Goal: Transaction & Acquisition: Purchase product/service

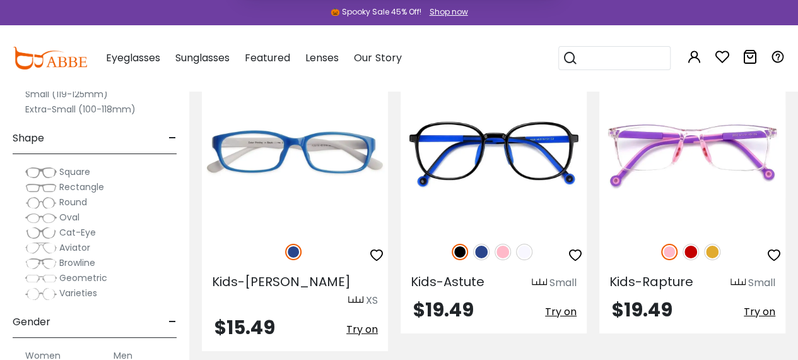
scroll to position [1953, 0]
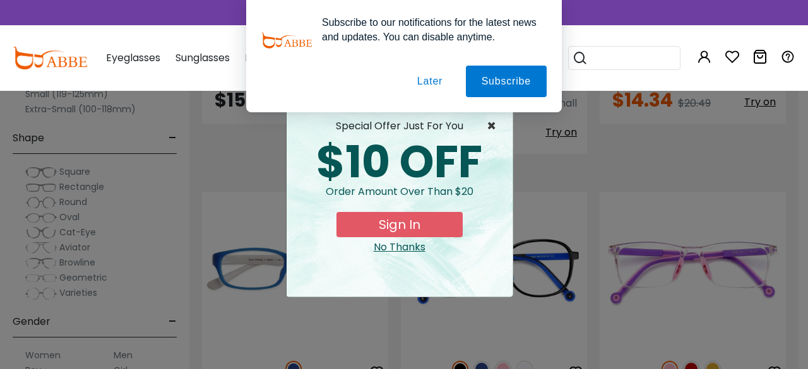
click at [489, 126] on span "×" at bounding box center [495, 126] width 16 height 15
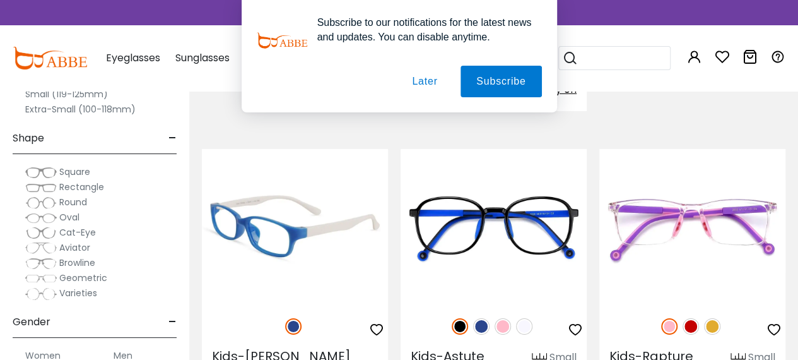
scroll to position [1982, 0]
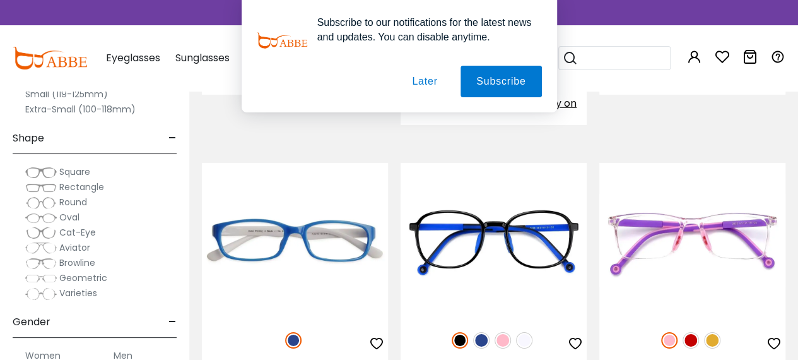
click at [74, 277] on span "Geometric" at bounding box center [83, 277] width 48 height 13
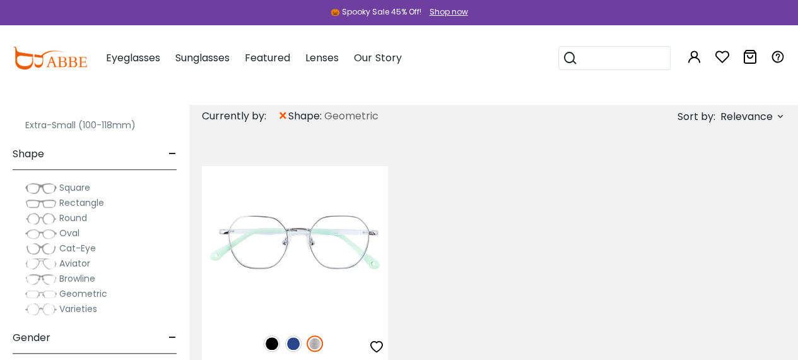
scroll to position [155, 0]
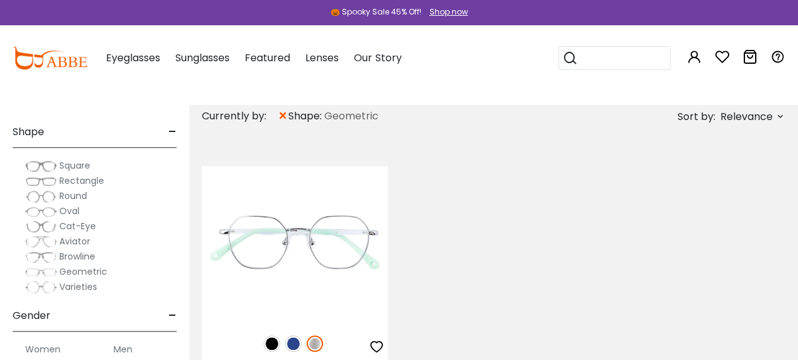
click at [67, 178] on span "Rectangle" at bounding box center [81, 180] width 45 height 13
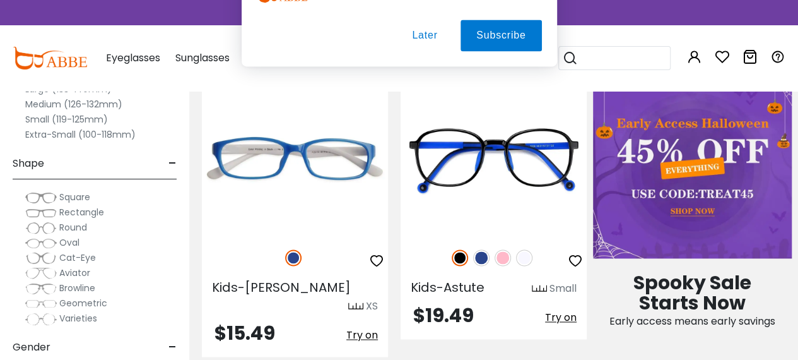
scroll to position [822, 0]
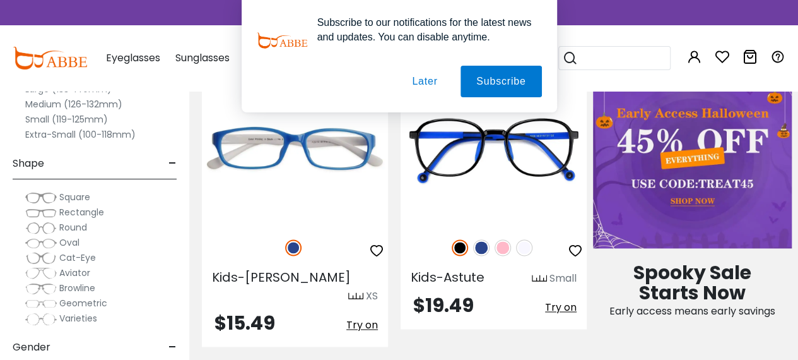
click at [84, 210] on span "Rectangle" at bounding box center [81, 212] width 45 height 13
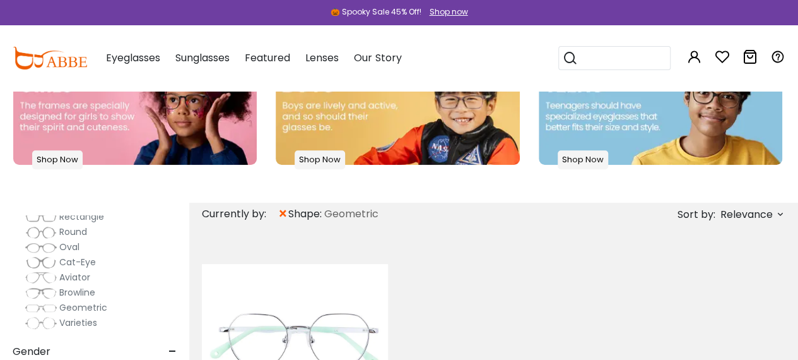
scroll to position [218, 0]
click at [81, 215] on span "Rectangle" at bounding box center [81, 216] width 45 height 13
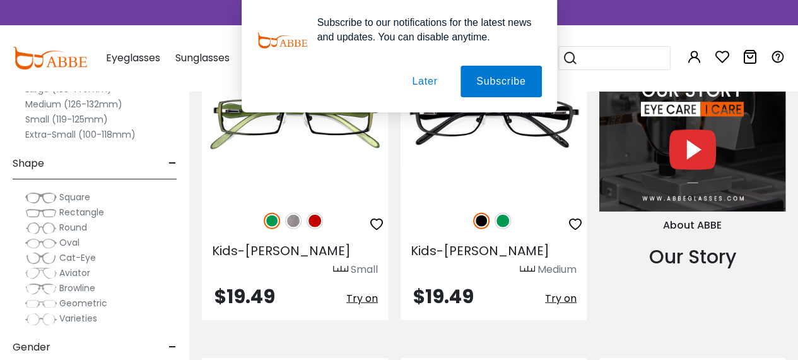
scroll to position [1380, 0]
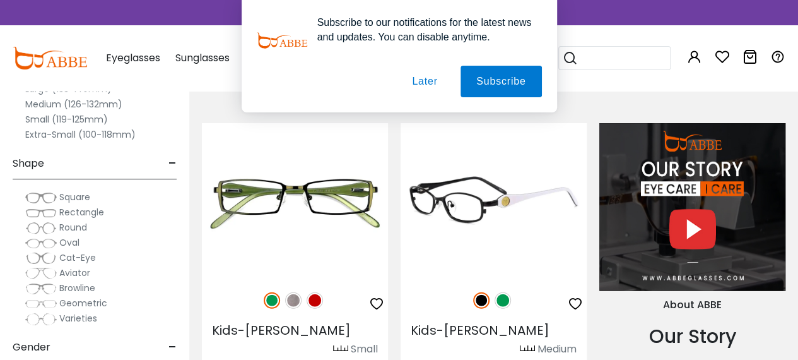
click at [501, 292] on img at bounding box center [503, 300] width 16 height 16
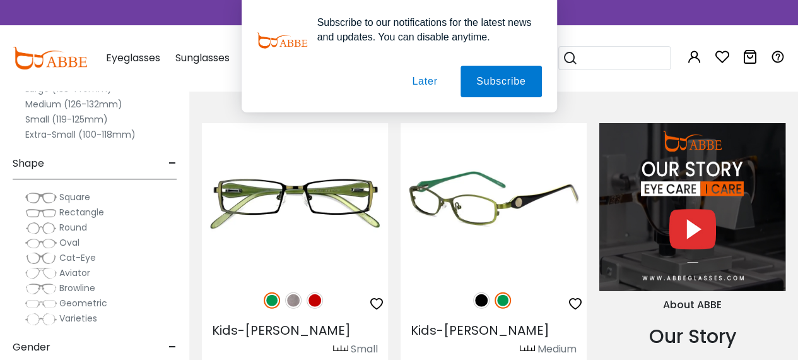
click at [478, 292] on img at bounding box center [481, 300] width 16 height 16
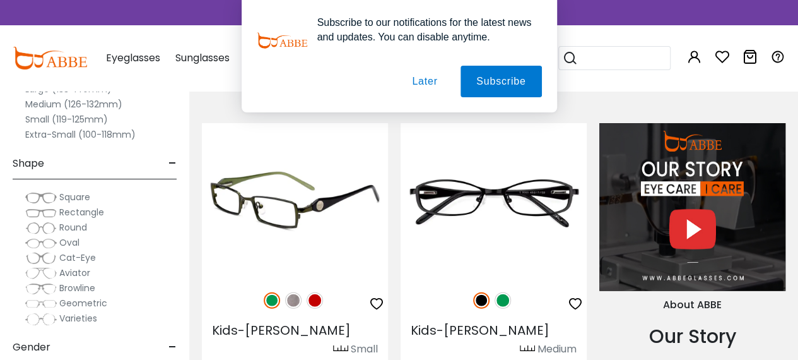
click at [288, 213] on img at bounding box center [295, 200] width 186 height 155
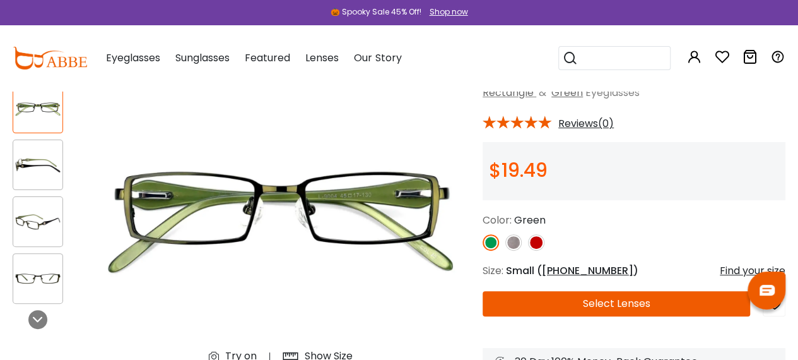
scroll to position [88, 0]
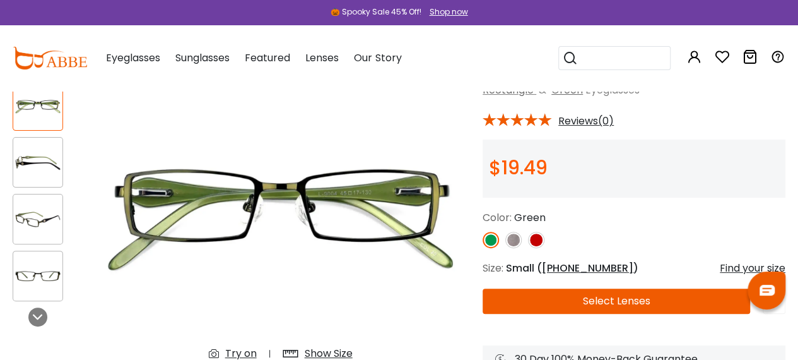
click at [47, 158] on img at bounding box center [37, 162] width 49 height 25
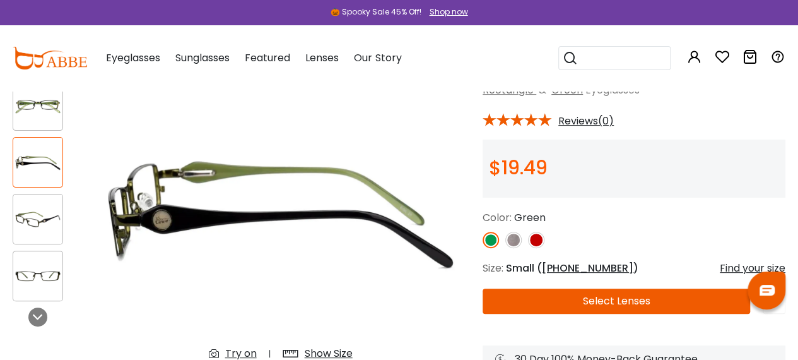
click at [43, 201] on div at bounding box center [38, 219] width 50 height 50
click at [38, 218] on img at bounding box center [37, 219] width 49 height 25
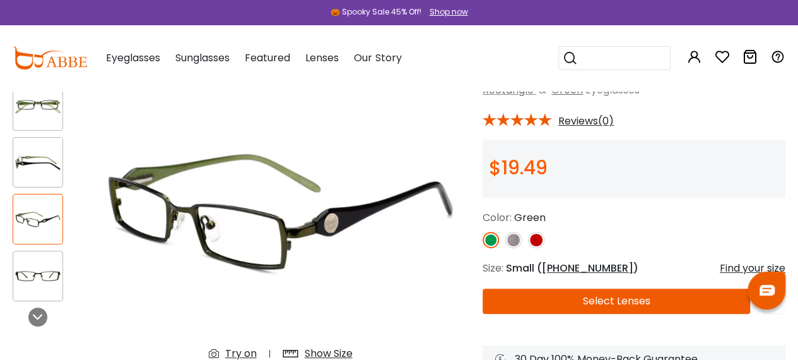
click at [41, 280] on img at bounding box center [37, 276] width 49 height 25
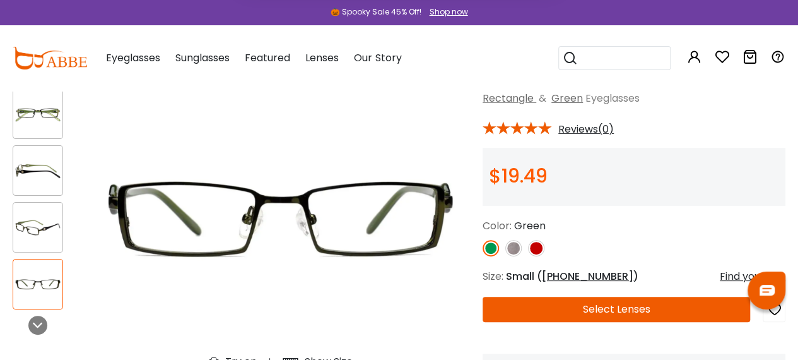
scroll to position [80, 0]
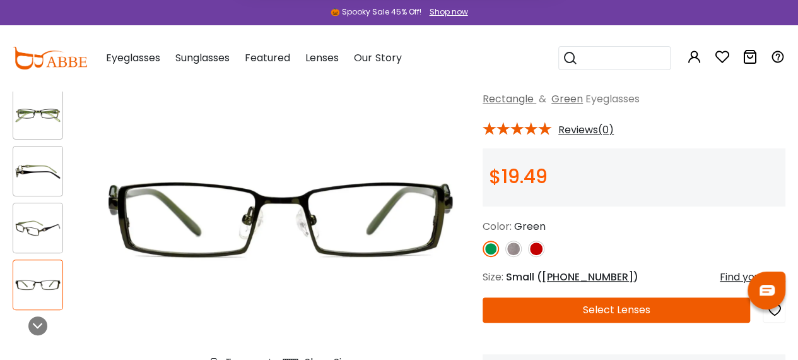
click at [516, 246] on img at bounding box center [514, 248] width 16 height 16
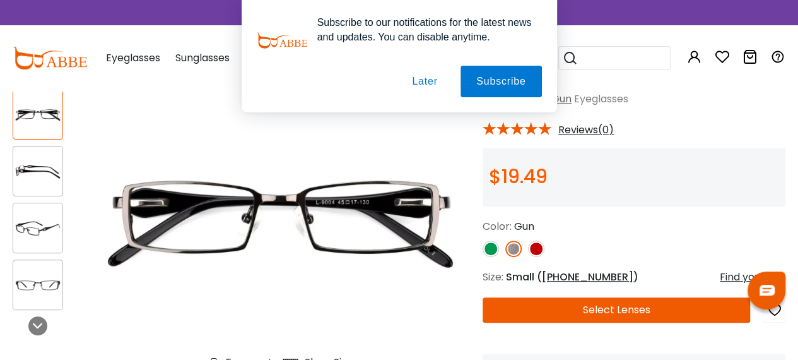
click at [535, 245] on img at bounding box center [536, 248] width 16 height 16
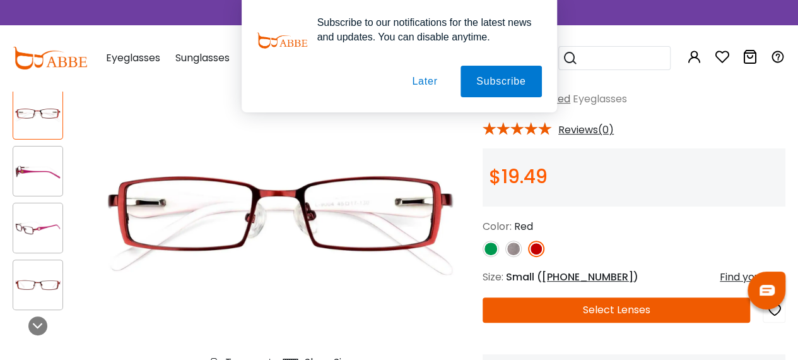
click at [513, 249] on img at bounding box center [514, 248] width 16 height 16
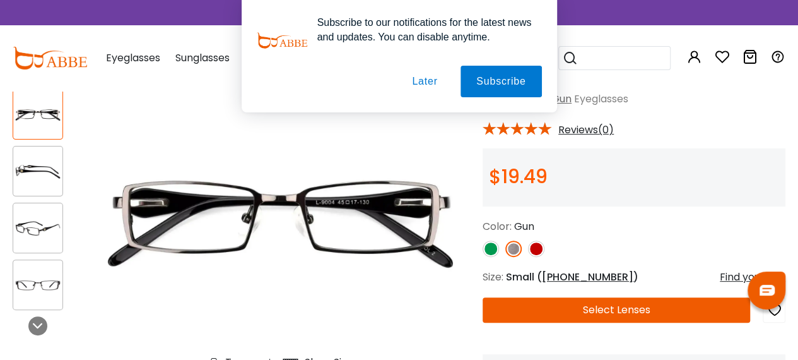
click at [8, 168] on div "Previous Next" at bounding box center [45, 236] width 78 height 345
click at [38, 174] on img at bounding box center [37, 171] width 49 height 25
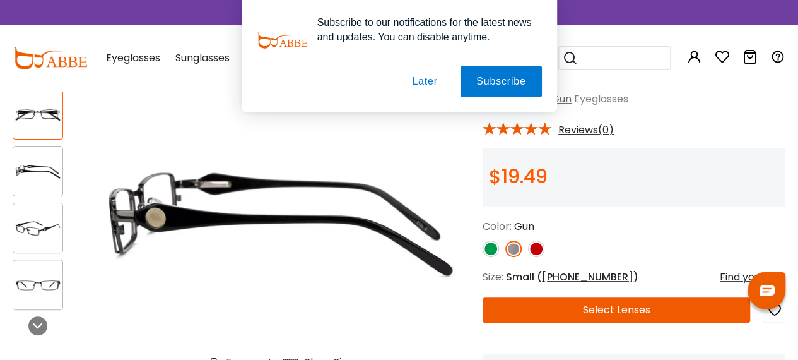
click at [40, 221] on img at bounding box center [37, 228] width 49 height 25
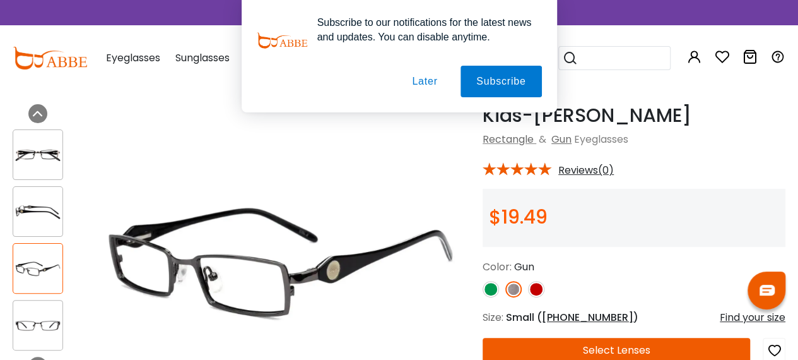
scroll to position [35, 0]
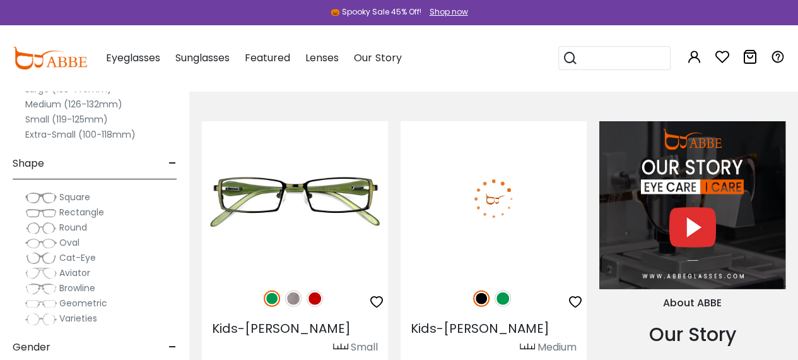
scroll to position [1380, 0]
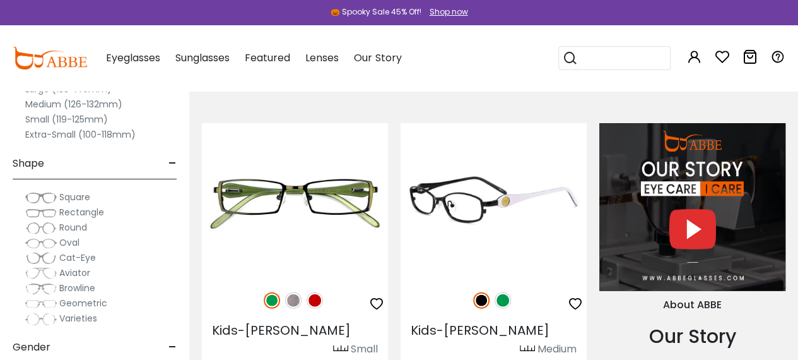
click at [475, 195] on img at bounding box center [494, 200] width 186 height 155
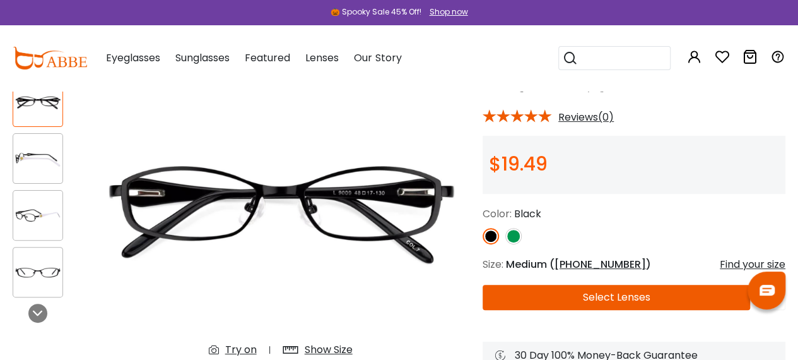
scroll to position [93, 0]
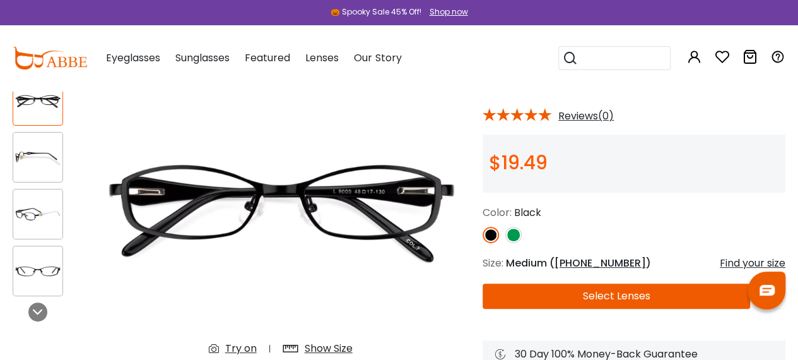
click at [20, 168] on img at bounding box center [37, 157] width 49 height 25
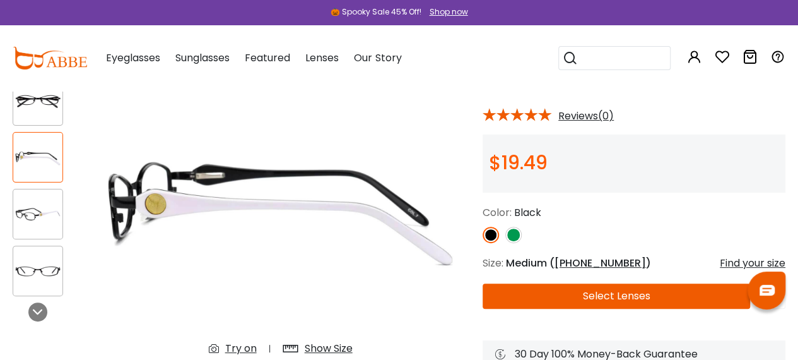
click at [45, 201] on div at bounding box center [38, 214] width 50 height 50
click at [42, 237] on div at bounding box center [38, 214] width 50 height 50
click at [36, 218] on img at bounding box center [37, 214] width 49 height 25
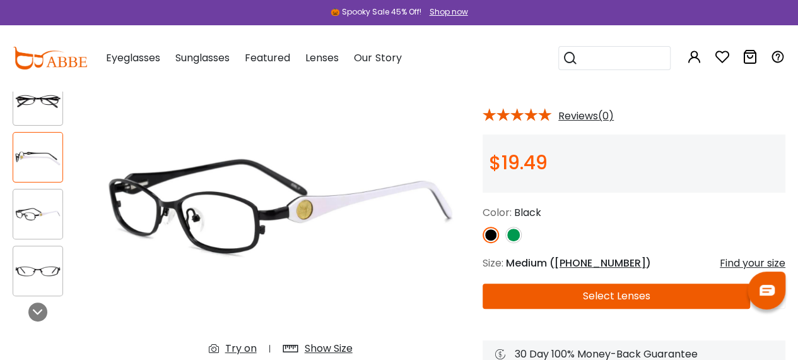
click at [43, 264] on img at bounding box center [37, 271] width 49 height 25
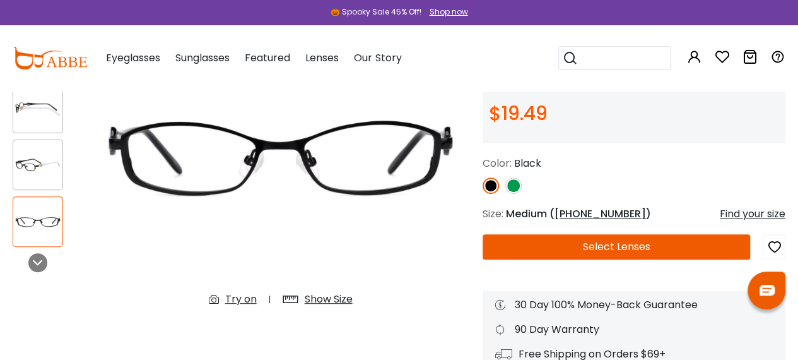
scroll to position [142, 0]
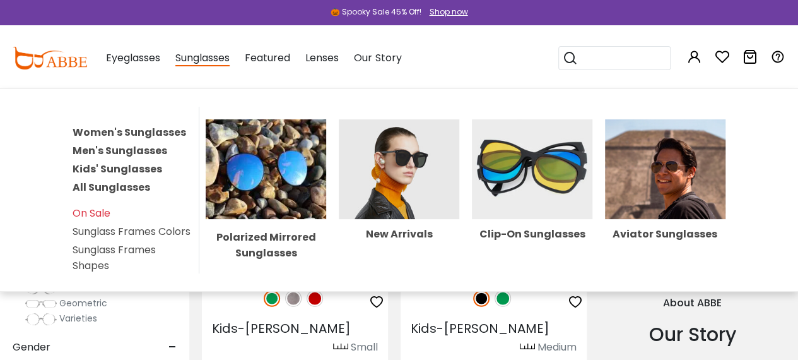
scroll to position [1380, 0]
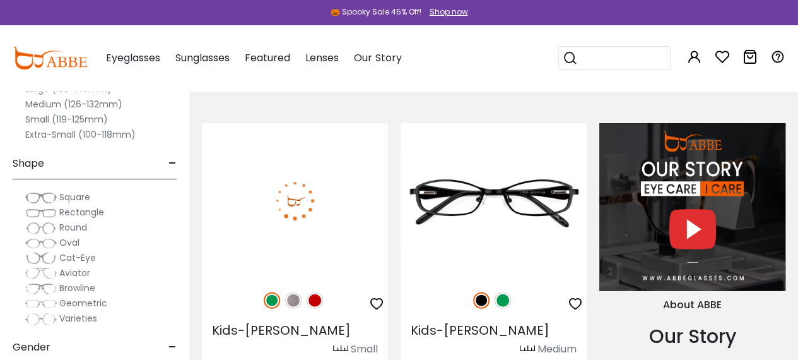
click at [309, 171] on img at bounding box center [295, 200] width 186 height 155
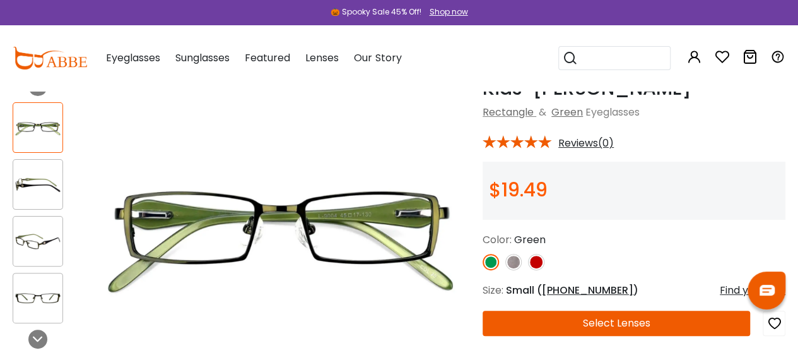
scroll to position [67, 0]
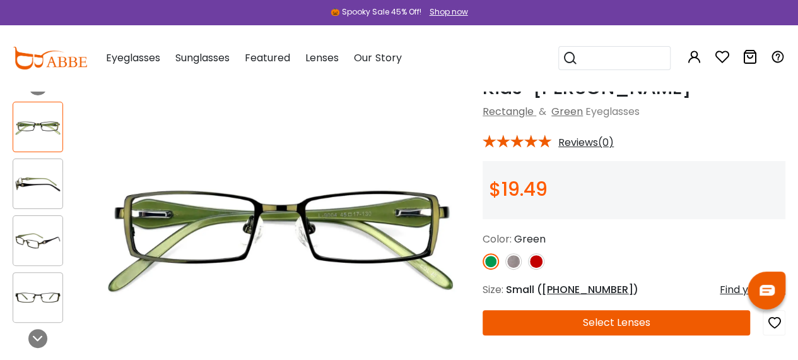
click at [29, 199] on div at bounding box center [38, 183] width 50 height 50
click at [46, 246] on img at bounding box center [37, 240] width 49 height 25
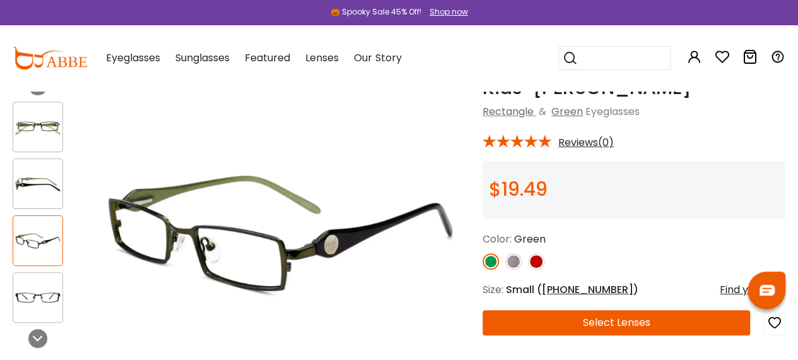
click at [39, 294] on img at bounding box center [37, 297] width 49 height 25
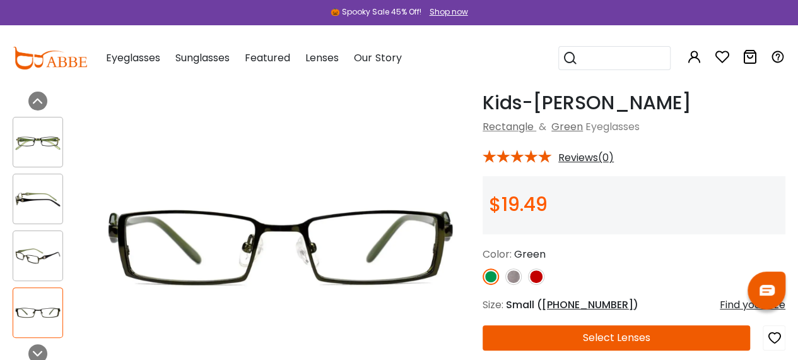
scroll to position [0, 0]
